Goal: Task Accomplishment & Management: Manage account settings

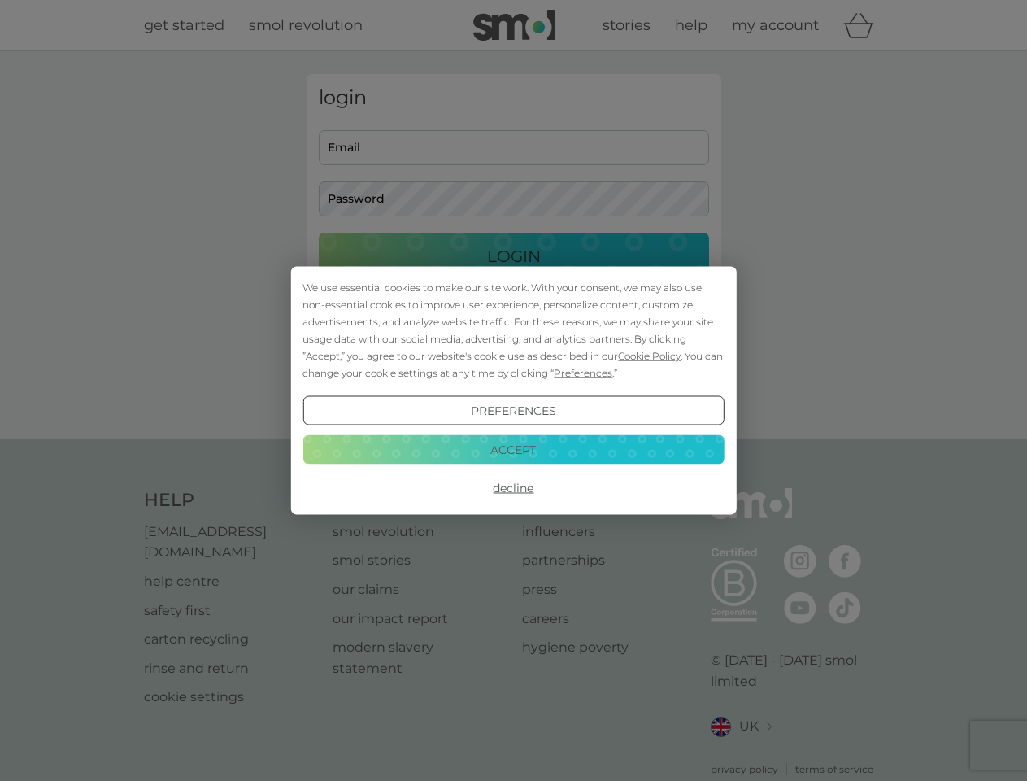
click at [650, 355] on span "Cookie Policy" at bounding box center [649, 356] width 63 height 12
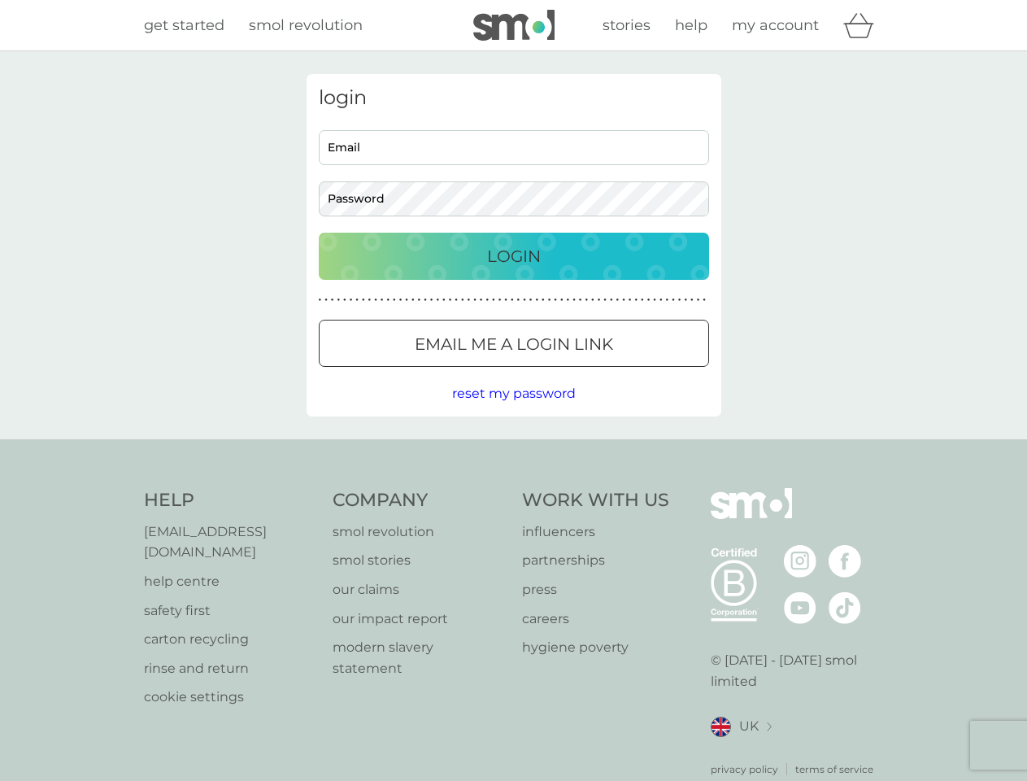
click at [582, 373] on div "login Email Password Login ● ● ● ● ● ● ● ● ● ● ● ● ● ● ● ● ● ● ● ● ● ● ● ● ● ● …" at bounding box center [514, 245] width 415 height 342
click at [513, 411] on div "login Email Password Login ● ● ● ● ● ● ● ● ● ● ● ● ● ● ● ● ● ● ● ● ● ● ● ● ● ● …" at bounding box center [514, 245] width 415 height 342
click at [513, 488] on div "Help [EMAIL_ADDRESS][DOMAIN_NAME] help centre safety first carton recycling rin…" at bounding box center [514, 632] width 740 height 289
click at [513, 449] on div "Help [EMAIL_ADDRESS][DOMAIN_NAME] help centre safety first carton recycling rin…" at bounding box center [513, 632] width 1027 height 386
